Goal: Task Accomplishment & Management: Use online tool/utility

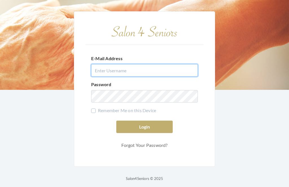
type input "[EMAIL_ADDRESS][DOMAIN_NAME]"
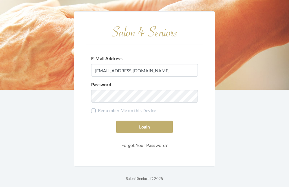
click at [144, 133] on button "Login" at bounding box center [144, 126] width 56 height 12
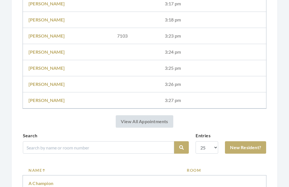
scroll to position [147, 0]
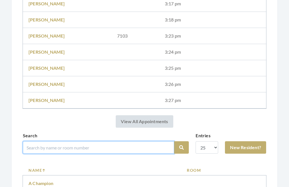
click at [47, 153] on input "search" at bounding box center [98, 147] width 151 height 12
type input "Low"
click at [181, 147] on button "Search" at bounding box center [181, 147] width 15 height 12
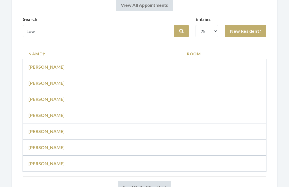
scroll to position [263, 0]
click at [41, 128] on link "Mary Lowery" at bounding box center [46, 130] width 36 height 5
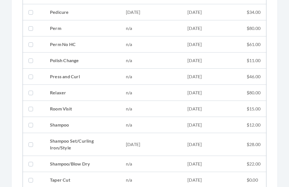
scroll to position [589, 0]
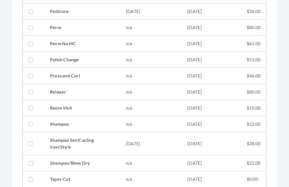
click at [35, 142] on label at bounding box center [31, 143] width 7 height 7
checkbox input "true"
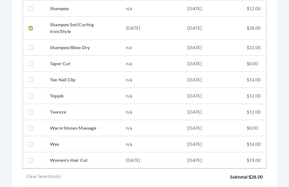
scroll to position [763, 0]
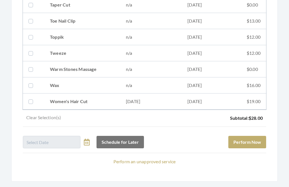
click at [250, 142] on button "Perform Now" at bounding box center [247, 142] width 38 height 12
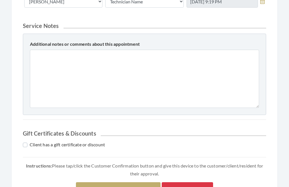
scroll to position [249, 0]
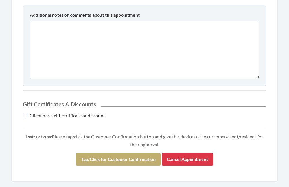
click at [83, 160] on button "Tap/Click for Customer Confirmation" at bounding box center [118, 159] width 85 height 12
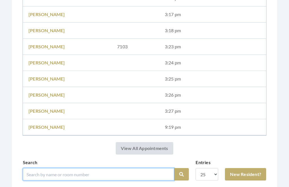
click at [41, 173] on input "search" at bounding box center [98, 174] width 151 height 12
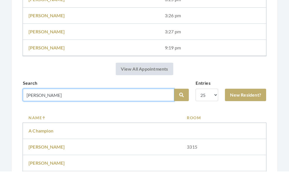
type input "Mick"
click at [181, 104] on button "Search" at bounding box center [181, 110] width 15 height 12
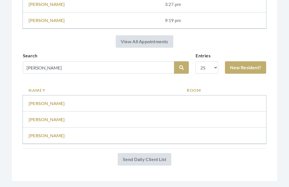
scroll to position [242, 0]
click at [40, 135] on link "Micklow Priscilla" at bounding box center [46, 135] width 36 height 5
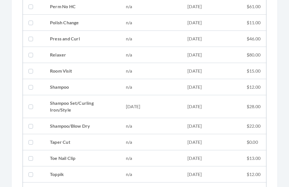
scroll to position [625, 0]
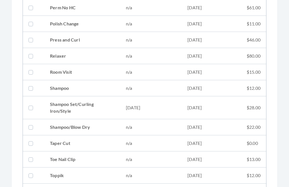
click at [47, 111] on td "Shampoo Set/Curling Iron/Style" at bounding box center [82, 107] width 76 height 23
checkbox input "true"
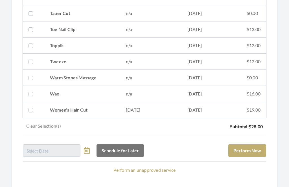
scroll to position [763, 0]
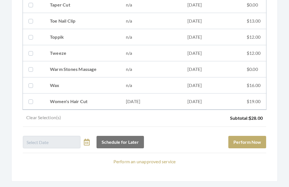
click at [254, 139] on button "Perform Now" at bounding box center [247, 142] width 38 height 12
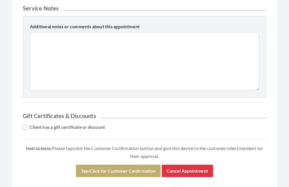
scroll to position [249, 0]
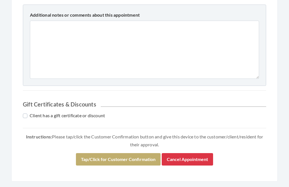
click at [80, 160] on button "Tap/Click for Customer Confirmation" at bounding box center [118, 159] width 85 height 12
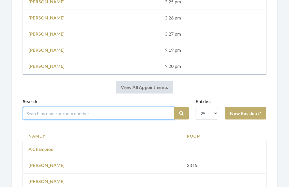
click at [33, 110] on input "search" at bounding box center [98, 113] width 151 height 12
type input "Cam"
click at [181, 113] on button "Search" at bounding box center [181, 113] width 15 height 12
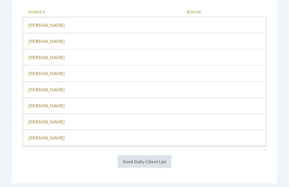
scroll to position [337, 0]
click at [36, 123] on link "[PERSON_NAME]" at bounding box center [46, 120] width 36 height 5
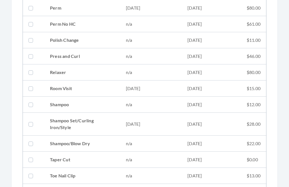
click at [172, 124] on td "[DATE]" at bounding box center [150, 124] width 61 height 23
checkbox input "true"
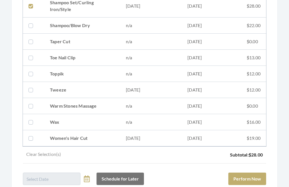
scroll to position [763, 0]
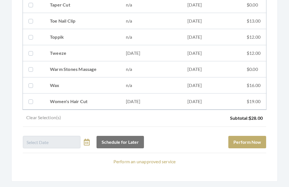
click at [255, 142] on button "Perform Now" at bounding box center [247, 142] width 38 height 12
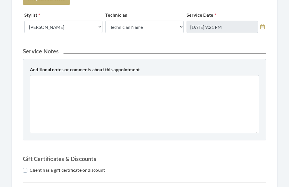
scroll to position [249, 0]
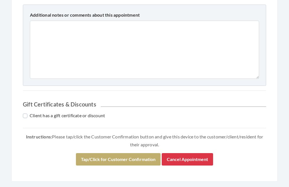
click at [121, 161] on button "Tap/Click for Customer Confirmation" at bounding box center [118, 159] width 85 height 12
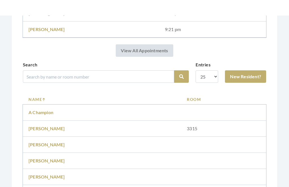
scroll to position [287, 0]
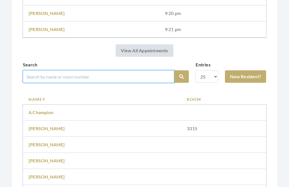
click at [48, 78] on input "search" at bounding box center [98, 76] width 151 height 12
type input "Meg"
click at [181, 76] on button "Search" at bounding box center [181, 76] width 15 height 12
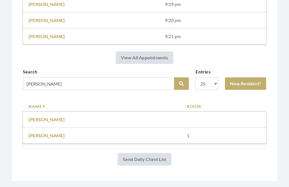
scroll to position [253, 0]
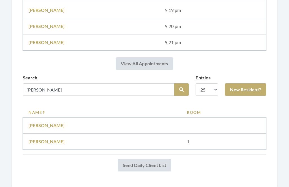
click at [40, 140] on link "Meg Briand" at bounding box center [46, 140] width 36 height 5
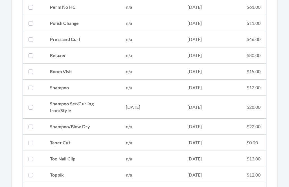
scroll to position [626, 0]
click at [175, 109] on td "[DATE]" at bounding box center [150, 107] width 61 height 23
checkbox input "true"
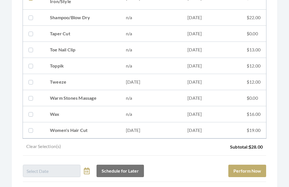
scroll to position [763, 0]
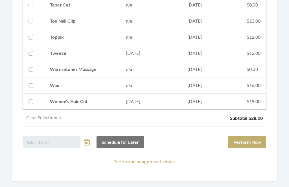
click at [255, 146] on button "Perform Now" at bounding box center [247, 142] width 38 height 12
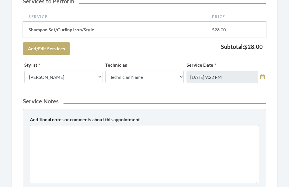
scroll to position [249, 0]
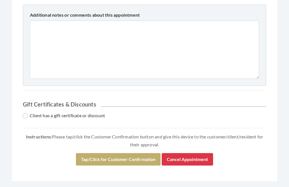
click at [135, 160] on button "Tap/Click for Customer Confirmation" at bounding box center [118, 159] width 85 height 12
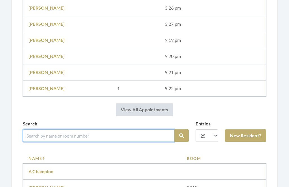
click at [41, 137] on input "search" at bounding box center [98, 135] width 151 height 12
type input "MIT"
click at [181, 135] on button "Search" at bounding box center [181, 135] width 15 height 12
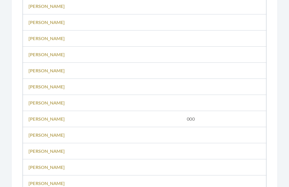
scroll to position [533, 0]
click at [37, 148] on link "[PERSON_NAME]" at bounding box center [46, 150] width 36 height 5
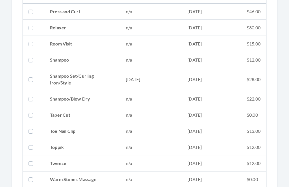
click at [244, 78] on td "$28.00" at bounding box center [253, 79] width 25 height 23
checkbox input "true"
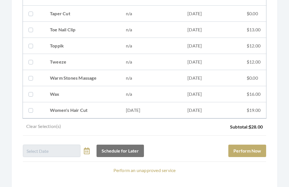
scroll to position [799, 0]
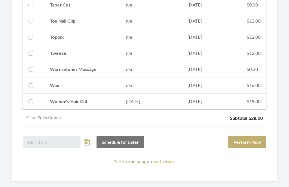
click at [253, 137] on button "Perform Now" at bounding box center [247, 142] width 38 height 12
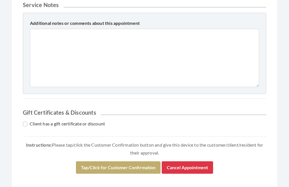
scroll to position [285, 0]
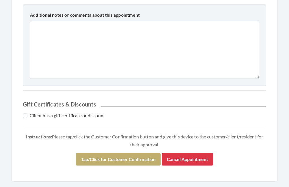
click at [136, 157] on button "Tap/Click for Customer Confirmation" at bounding box center [118, 159] width 85 height 12
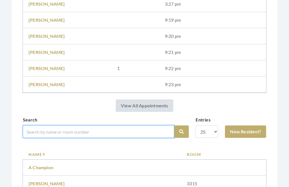
click at [40, 133] on input "search" at bounding box center [98, 131] width 151 height 12
type input "Parri"
click at [181, 131] on button "Search" at bounding box center [181, 131] width 15 height 12
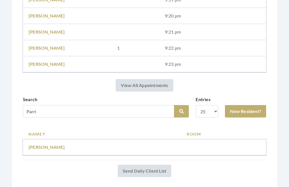
scroll to position [263, 0]
click at [44, 149] on link "[PERSON_NAME]" at bounding box center [46, 146] width 36 height 5
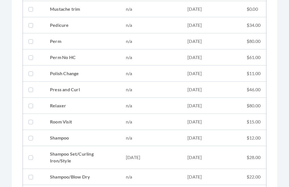
scroll to position [575, 0]
click at [157, 158] on td "[DATE]" at bounding box center [150, 157] width 61 height 23
checkbox input "true"
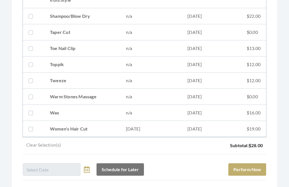
scroll to position [763, 0]
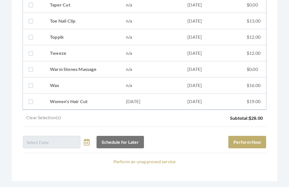
click at [257, 140] on button "Perform Now" at bounding box center [247, 142] width 38 height 12
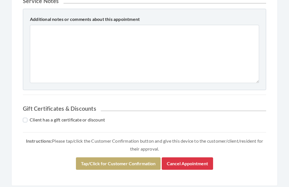
scroll to position [249, 0]
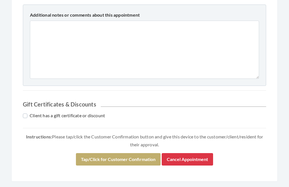
click at [133, 159] on button "Tap/Click for Customer Confirmation" at bounding box center [118, 159] width 85 height 12
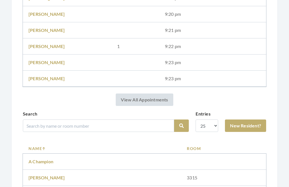
scroll to position [286, 0]
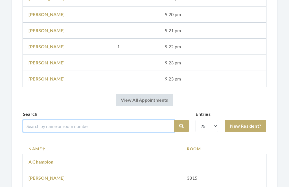
click at [122, 120] on input "search" at bounding box center [98, 126] width 151 height 12
type input "Good"
click at [181, 126] on button "Search" at bounding box center [181, 126] width 15 height 12
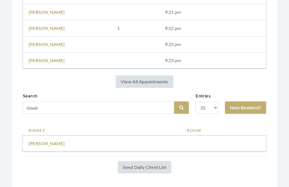
scroll to position [291, 0]
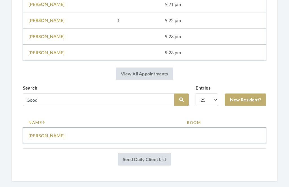
click at [54, 138] on link "Iris Goodman" at bounding box center [46, 135] width 36 height 5
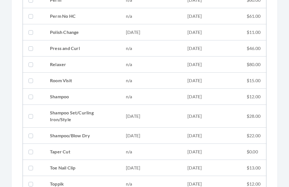
scroll to position [616, 0]
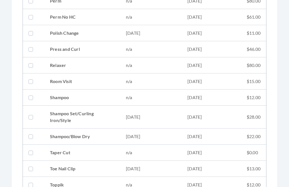
click at [173, 118] on td "[DATE]" at bounding box center [150, 116] width 61 height 23
checkbox input "true"
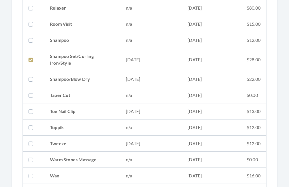
scroll to position [763, 0]
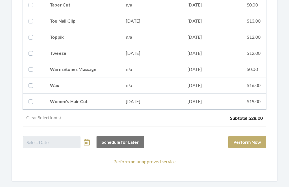
click at [257, 142] on button "Perform Now" at bounding box center [247, 142] width 38 height 12
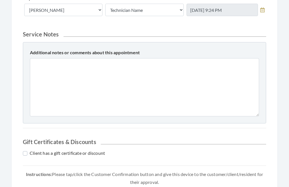
scroll to position [249, 0]
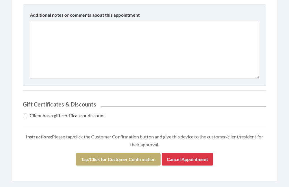
click at [134, 158] on button "Tap/Click for Customer Confirmation" at bounding box center [118, 159] width 85 height 12
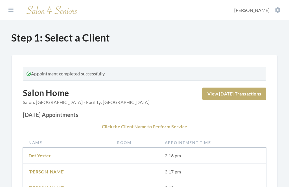
click at [275, 9] on icon at bounding box center [278, 10] width 6 height 6
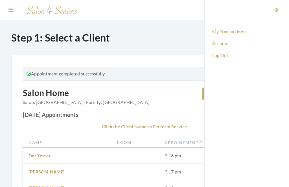
click at [225, 56] on link "Log Out" at bounding box center [246, 55] width 71 height 10
